Goal: Task Accomplishment & Management: Manage account settings

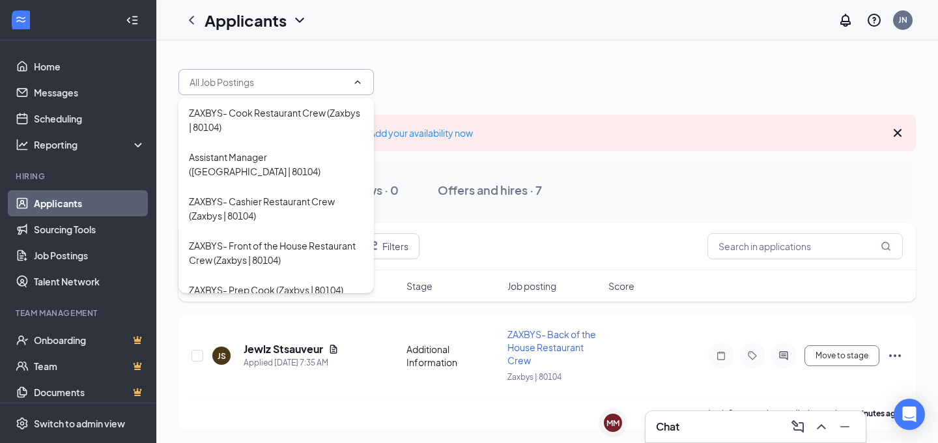
click at [568, 68] on div at bounding box center [548, 75] width 738 height 39
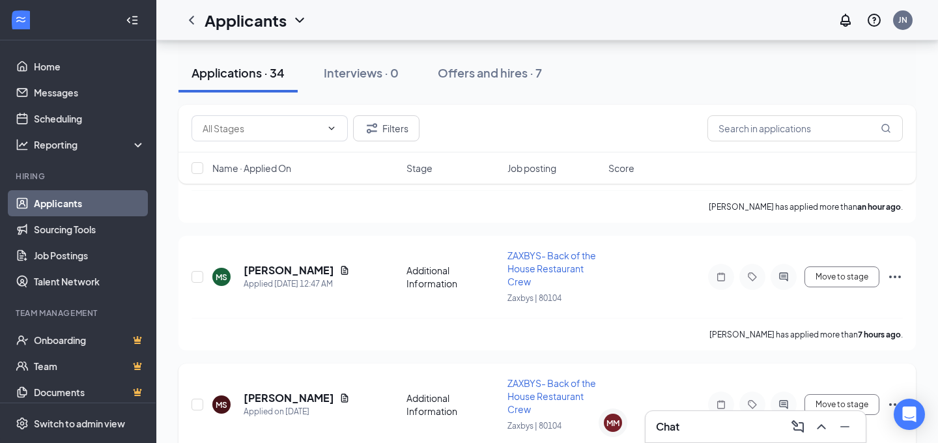
scroll to position [433, 0]
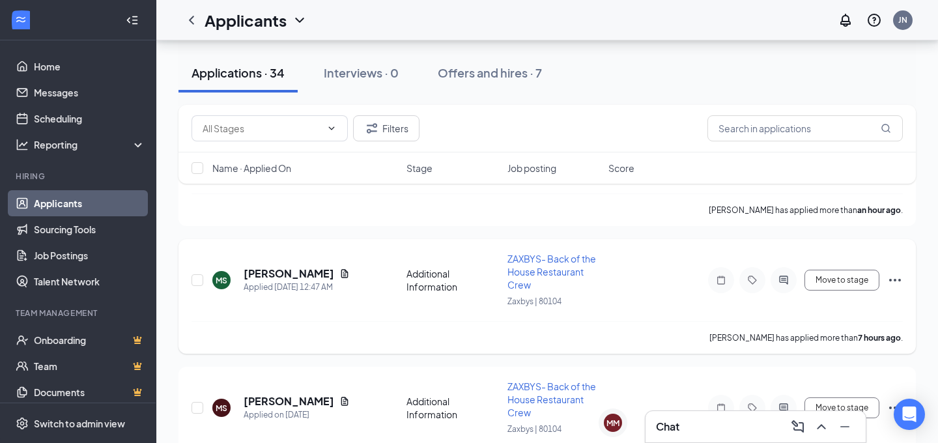
click at [285, 265] on div "[PERSON_NAME] Applied [DATE] 12:47 AM Additional Information ZAXBYS- Back of th…" at bounding box center [548, 286] width 712 height 69
click at [291, 272] on h5 "[PERSON_NAME]" at bounding box center [289, 274] width 91 height 14
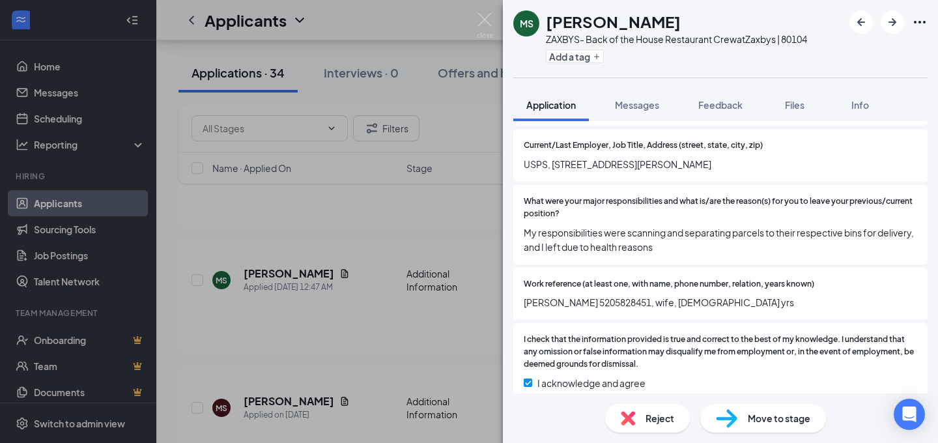
scroll to position [1239, 0]
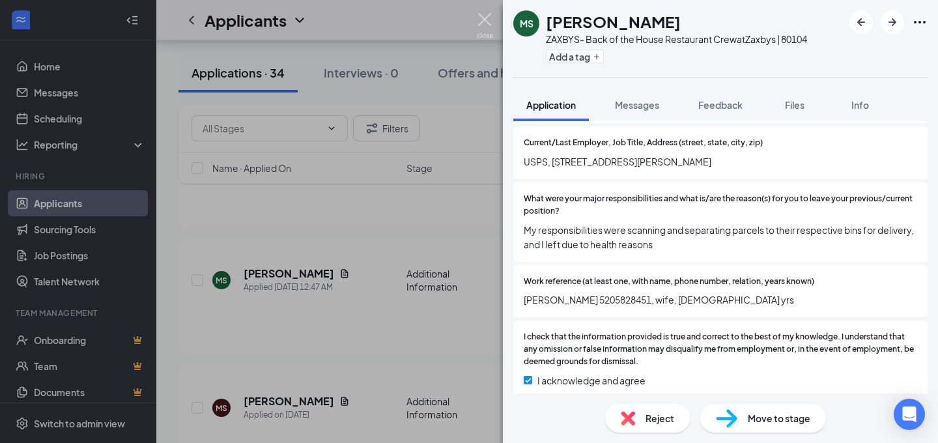
click at [483, 14] on img at bounding box center [485, 25] width 16 height 25
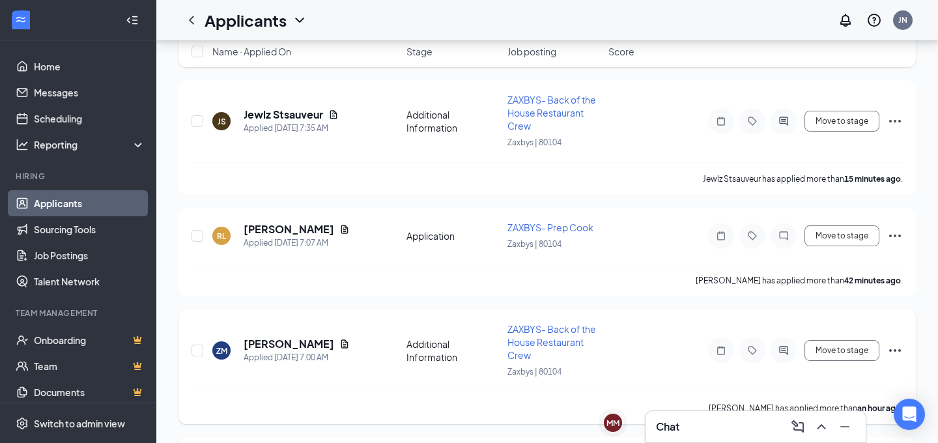
scroll to position [242, 0]
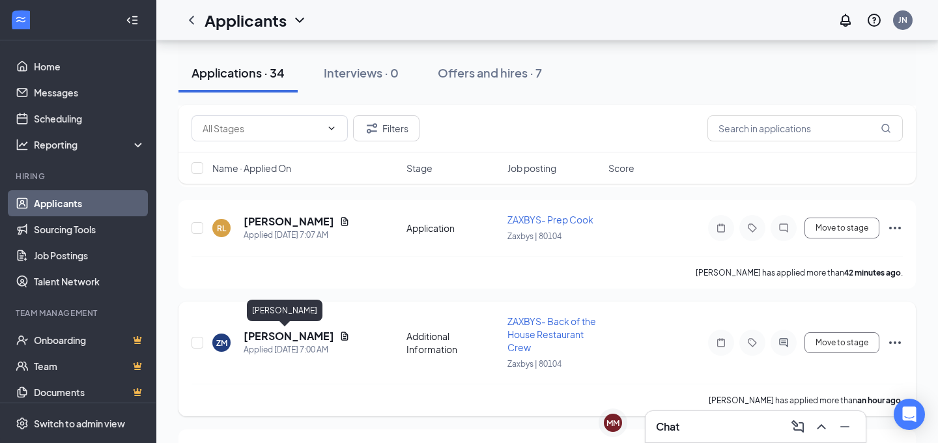
click at [261, 334] on h5 "[PERSON_NAME]" at bounding box center [289, 336] width 91 height 14
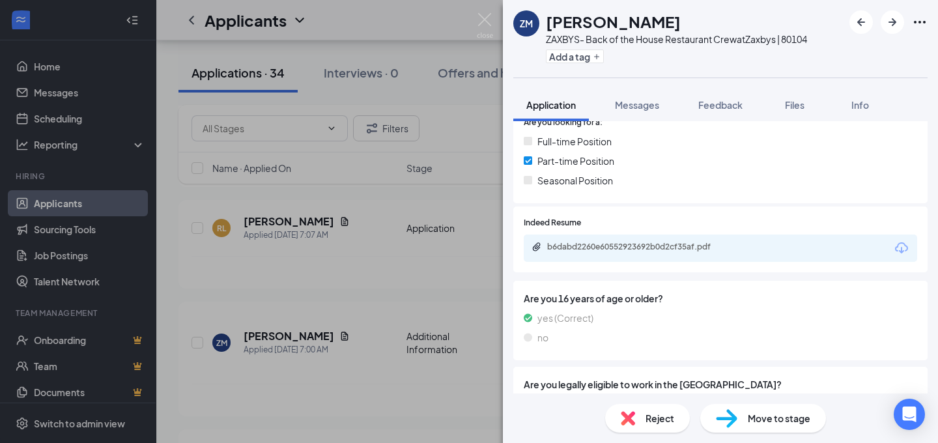
scroll to position [272, 0]
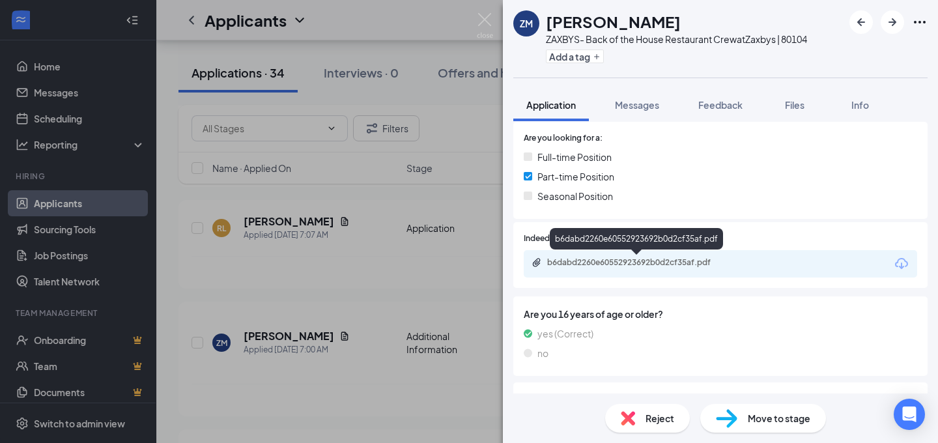
click at [661, 265] on div "b6dabd2260e60552923692b0d2cf35af.pdf" at bounding box center [638, 262] width 182 height 10
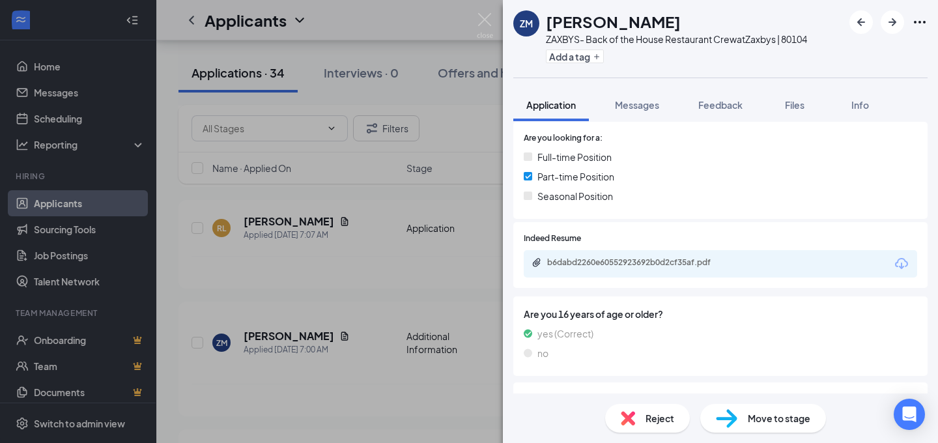
click at [366, 280] on div "ZM [PERSON_NAME]- Back of the House Restaurant Crew at [GEOGRAPHIC_DATA] | 8010…" at bounding box center [469, 221] width 938 height 443
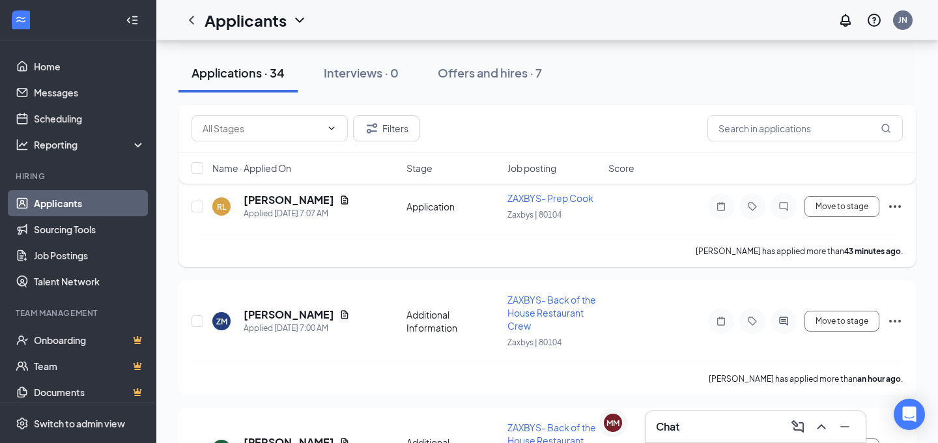
scroll to position [173, 0]
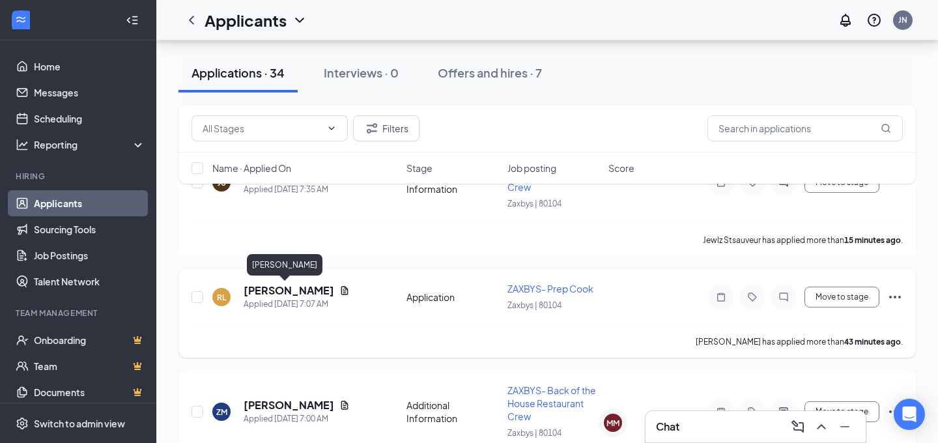
click at [281, 288] on h5 "[PERSON_NAME]" at bounding box center [289, 290] width 91 height 14
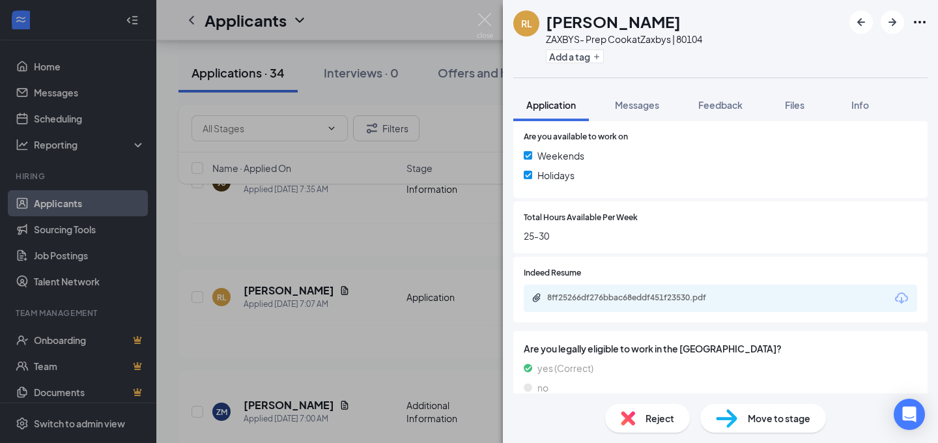
scroll to position [530, 0]
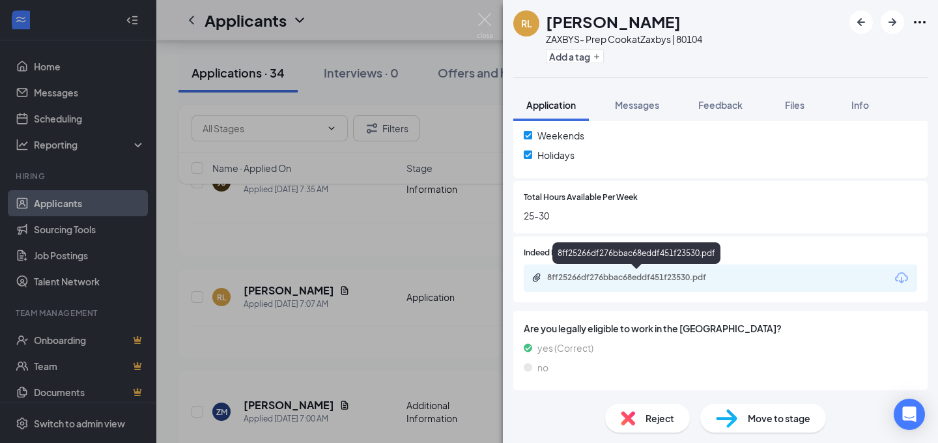
click at [653, 274] on div "8ff25266df276bbac68eddf451f23530.pdf" at bounding box center [638, 277] width 182 height 10
click at [404, 254] on div "[PERSON_NAME] ZAXBYS- Prep Cook at Zaxbys | 80104 Add a tag Application Message…" at bounding box center [469, 221] width 938 height 443
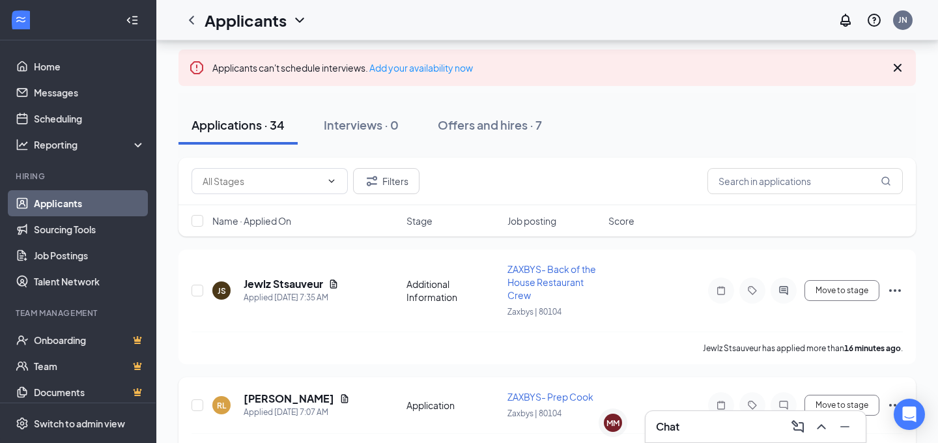
scroll to position [58, 0]
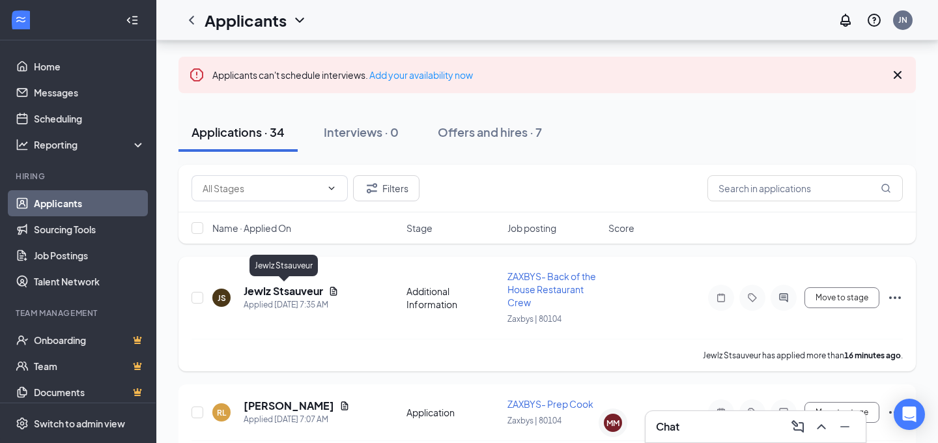
click at [275, 294] on h5 "Jewlz Stsauveur" at bounding box center [284, 291] width 80 height 14
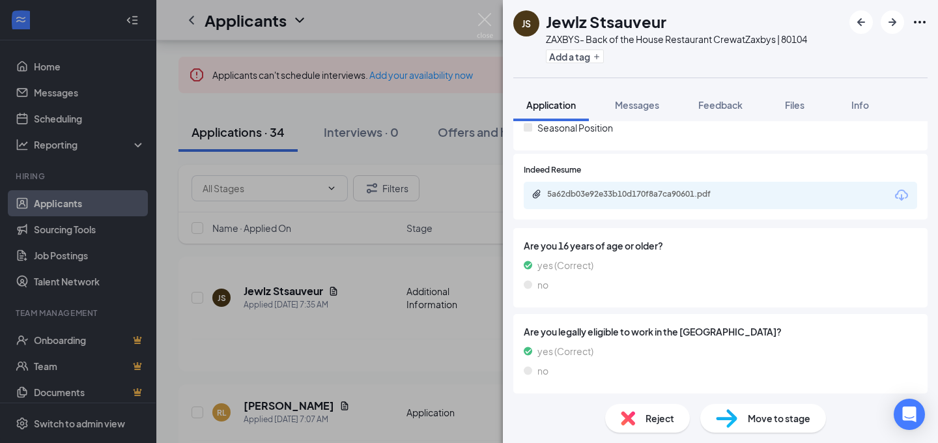
scroll to position [370, 0]
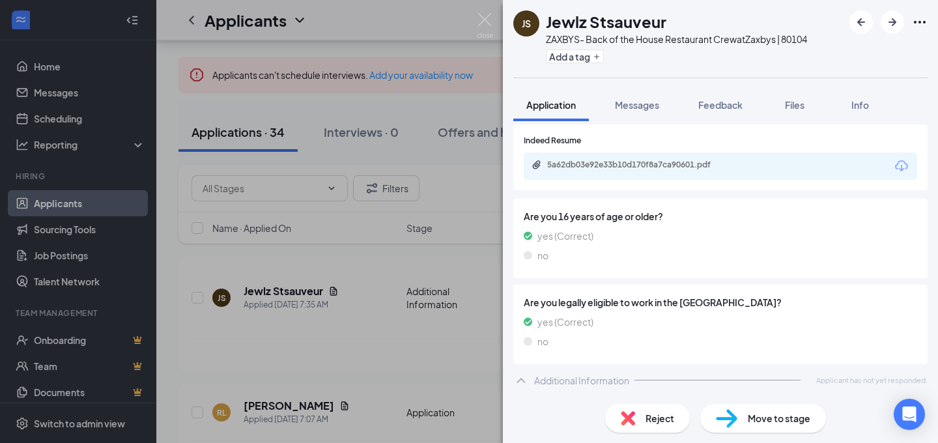
click at [665, 159] on div "5a62db03e92e33b10d170f8a7ca90601.pdf" at bounding box center [721, 165] width 394 height 27
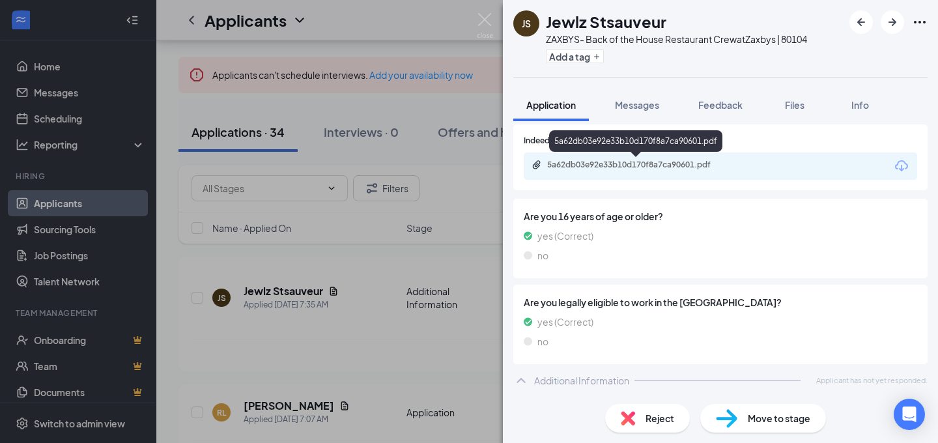
click at [658, 161] on div "5a62db03e92e33b10d170f8a7ca90601.pdf" at bounding box center [638, 165] width 182 height 10
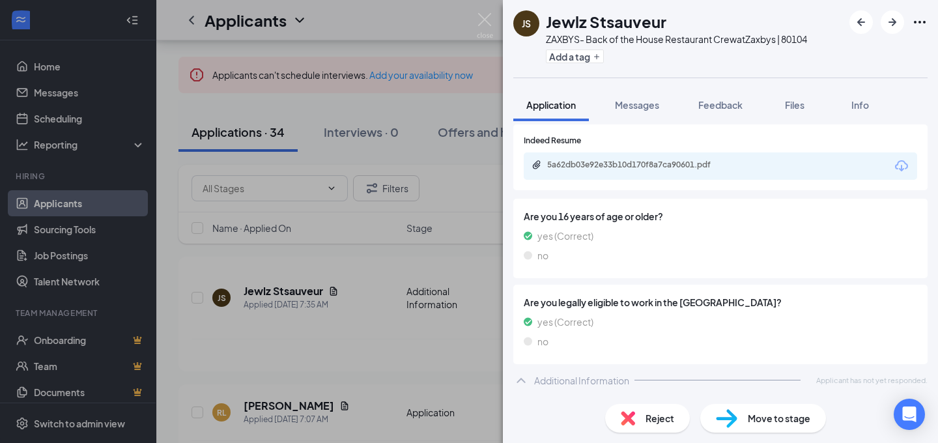
scroll to position [364, 0]
